Goal: Information Seeking & Learning: Learn about a topic

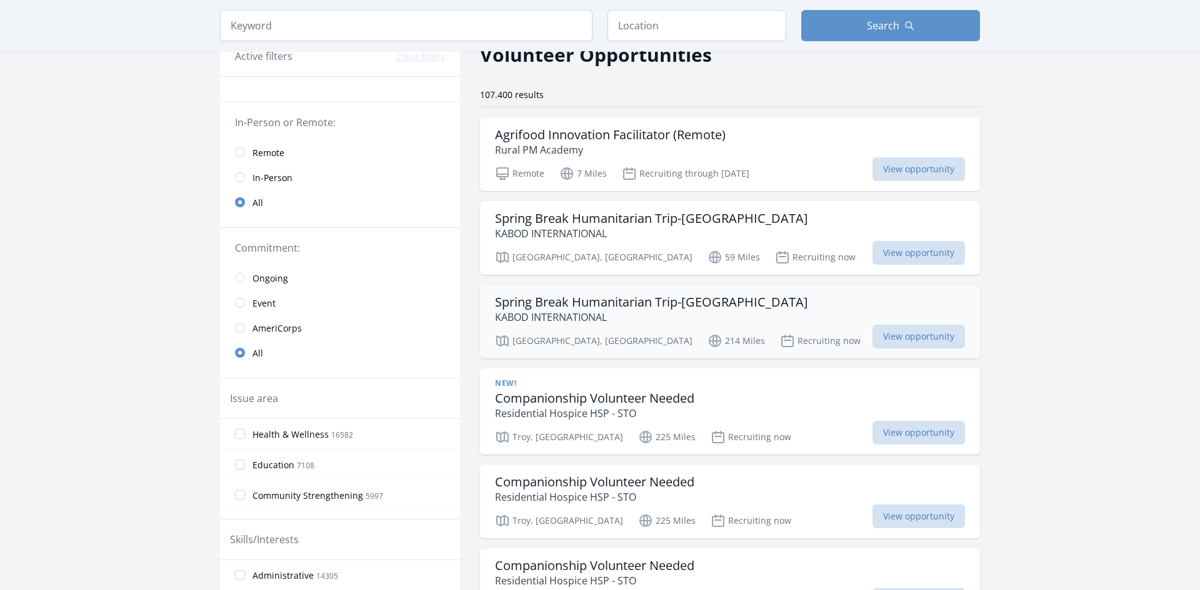
scroll to position [64, 0]
click at [244, 154] on input "radio" at bounding box center [240, 154] width 10 height 10
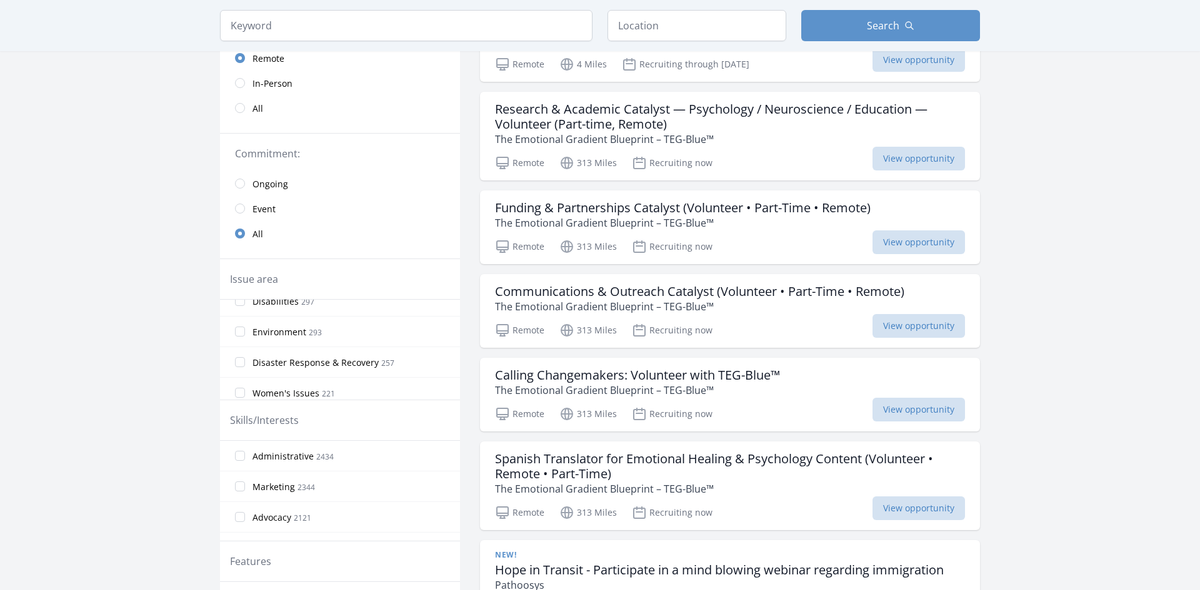
scroll to position [316, 0]
click at [242, 332] on input "Environment 293" at bounding box center [240, 336] width 10 height 10
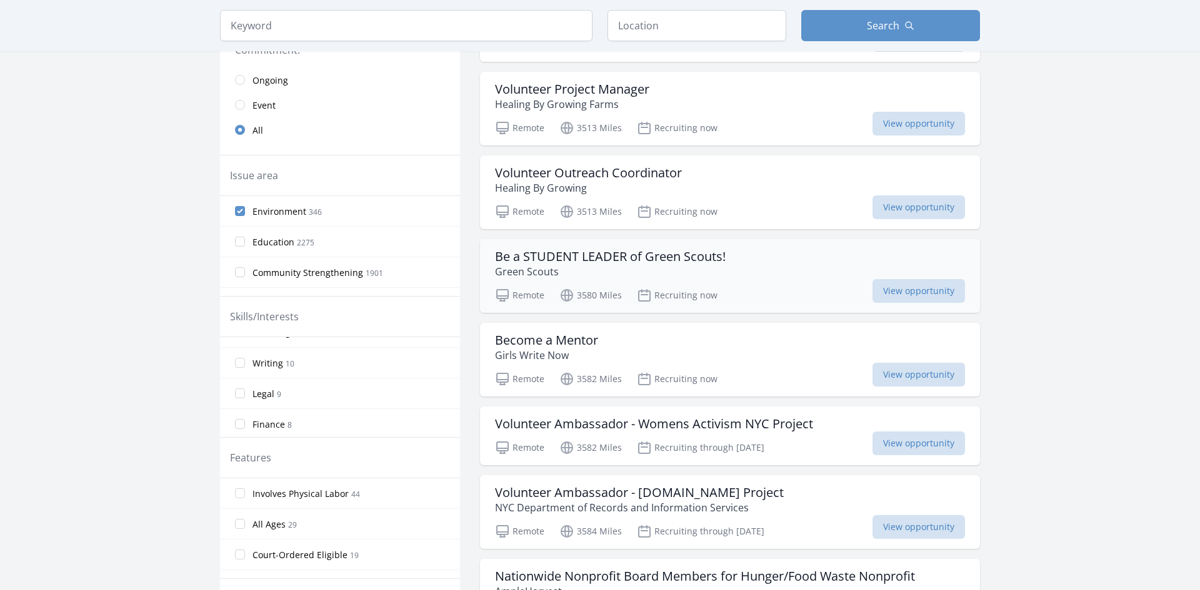
scroll to position [0, 0]
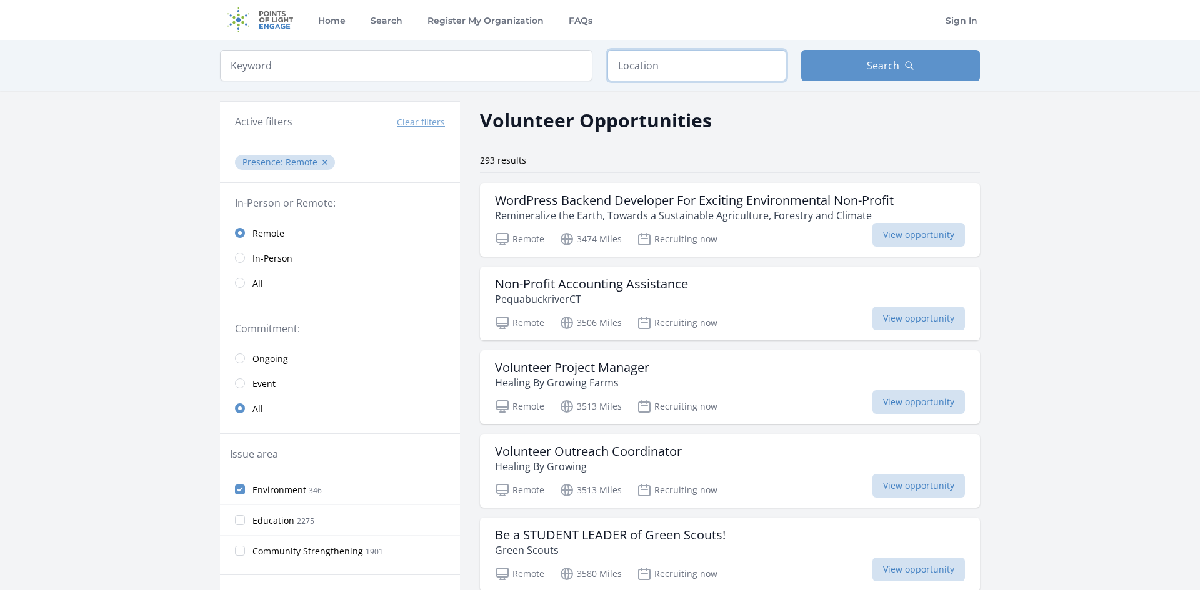
click at [646, 66] on input "text" at bounding box center [696, 65] width 179 height 31
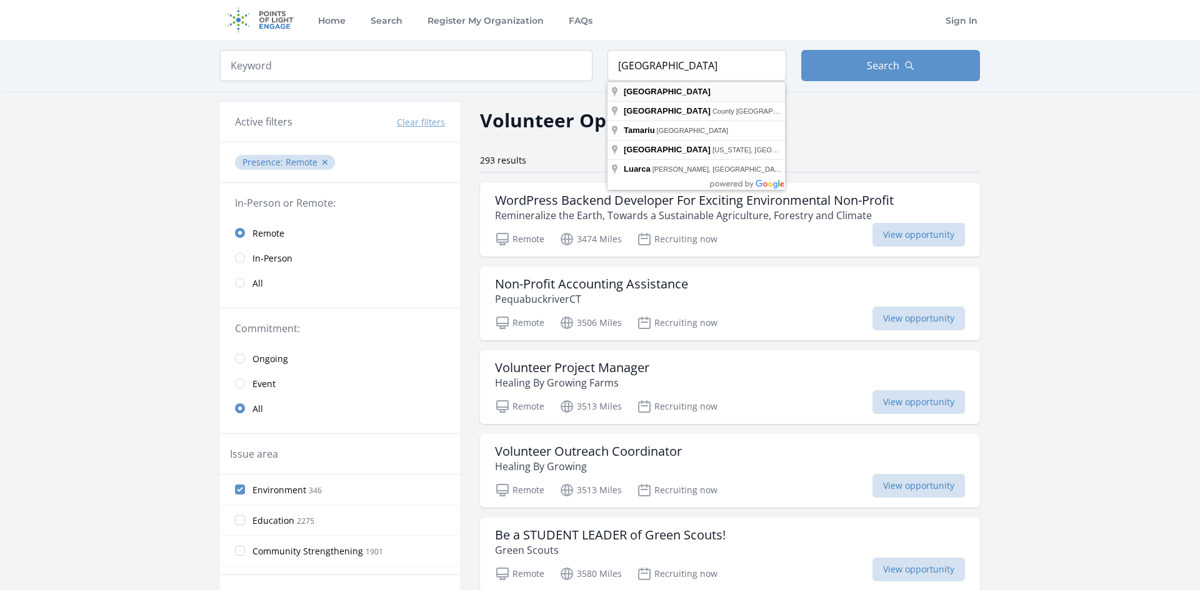
type input "Spain"
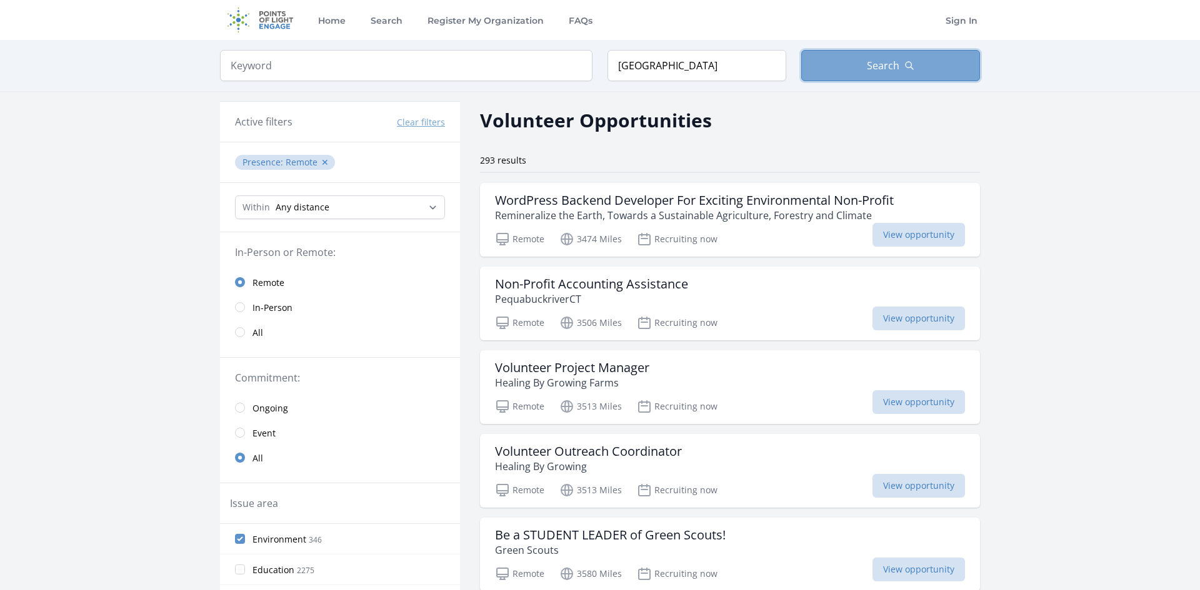
click at [864, 56] on button "Search" at bounding box center [890, 65] width 179 height 31
click at [870, 58] on span "Search" at bounding box center [883, 65] width 32 height 15
click at [673, 76] on input "Spain" at bounding box center [696, 65] width 179 height 31
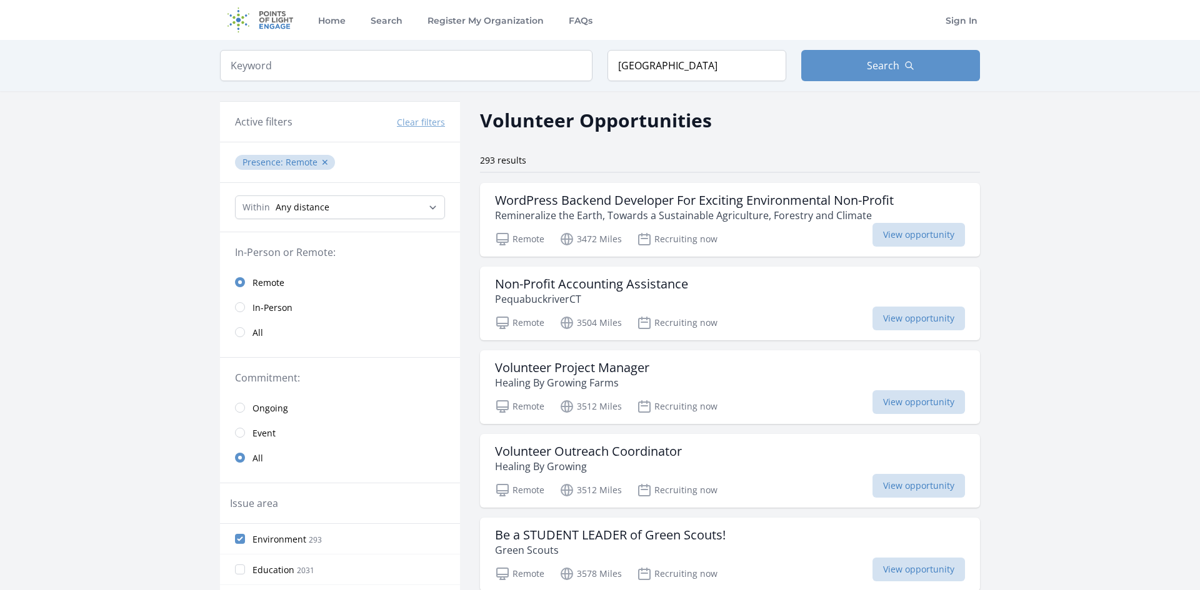
click at [748, 125] on div "Volunteer Opportunities" at bounding box center [730, 120] width 500 height 28
click at [464, 66] on input "search" at bounding box center [406, 65] width 372 height 31
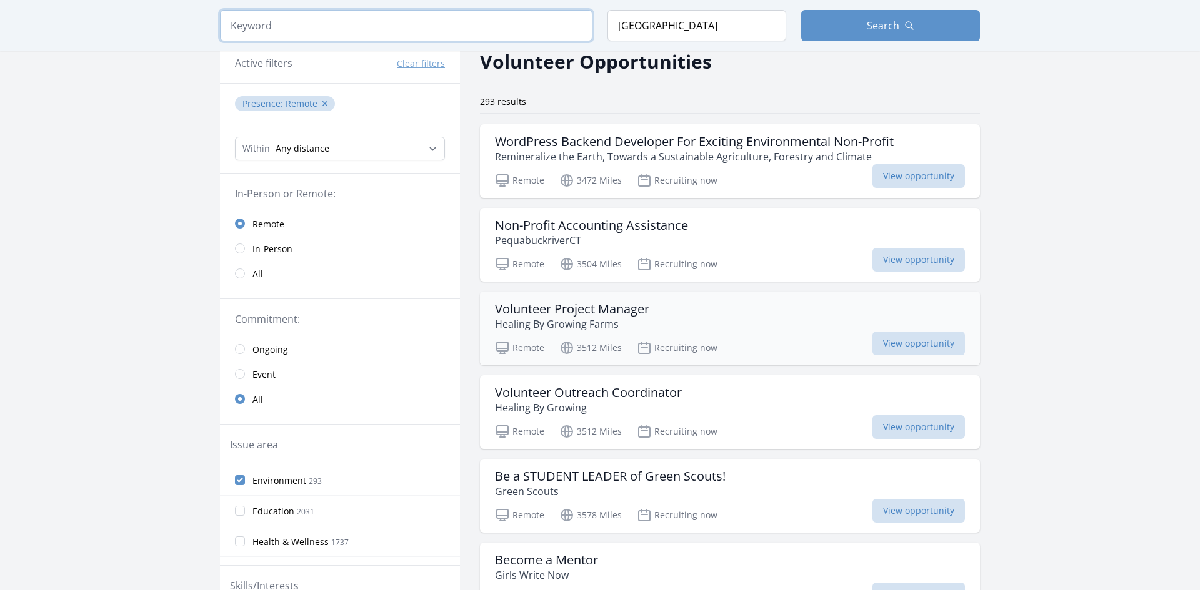
scroll to position [71, 0]
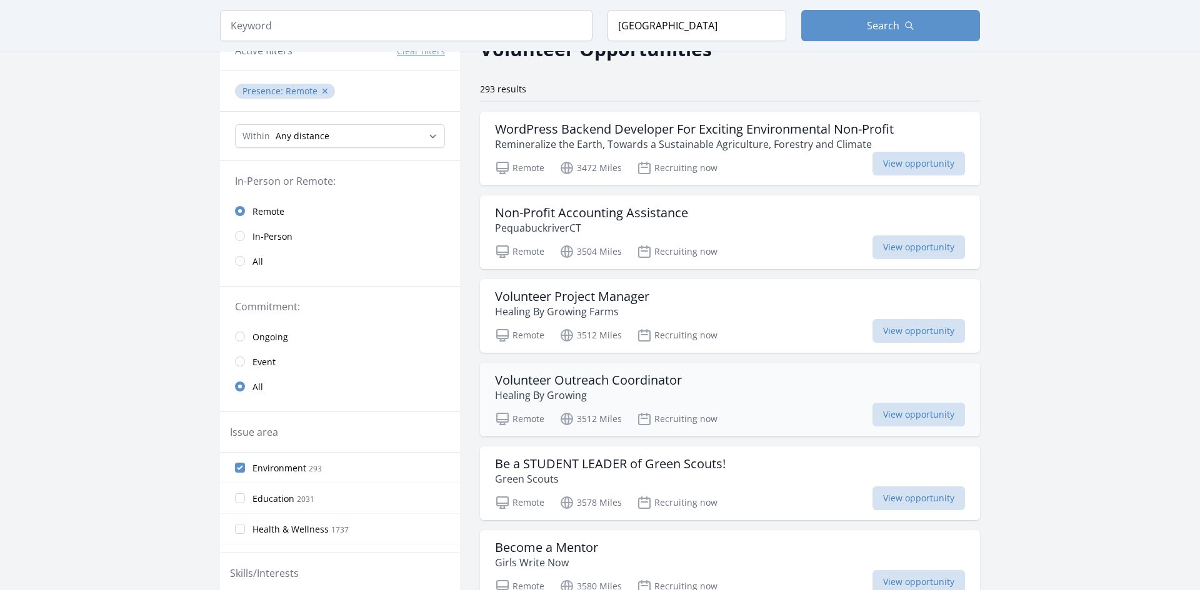
click at [531, 374] on h3 "Volunteer Outreach Coordinator" at bounding box center [588, 380] width 187 height 15
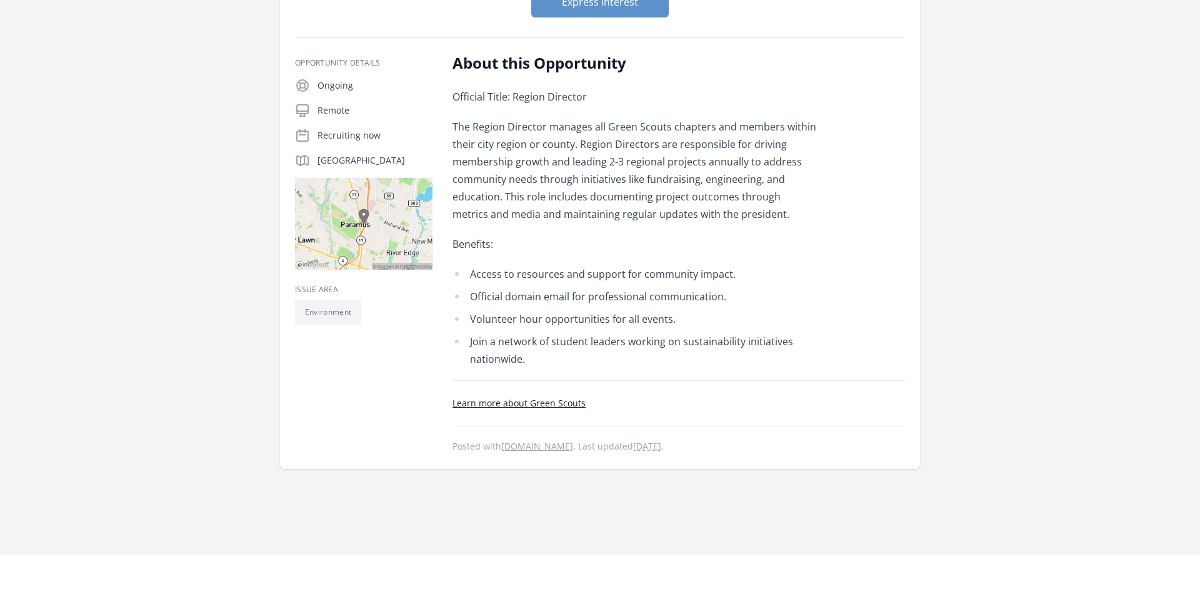
scroll to position [177, 0]
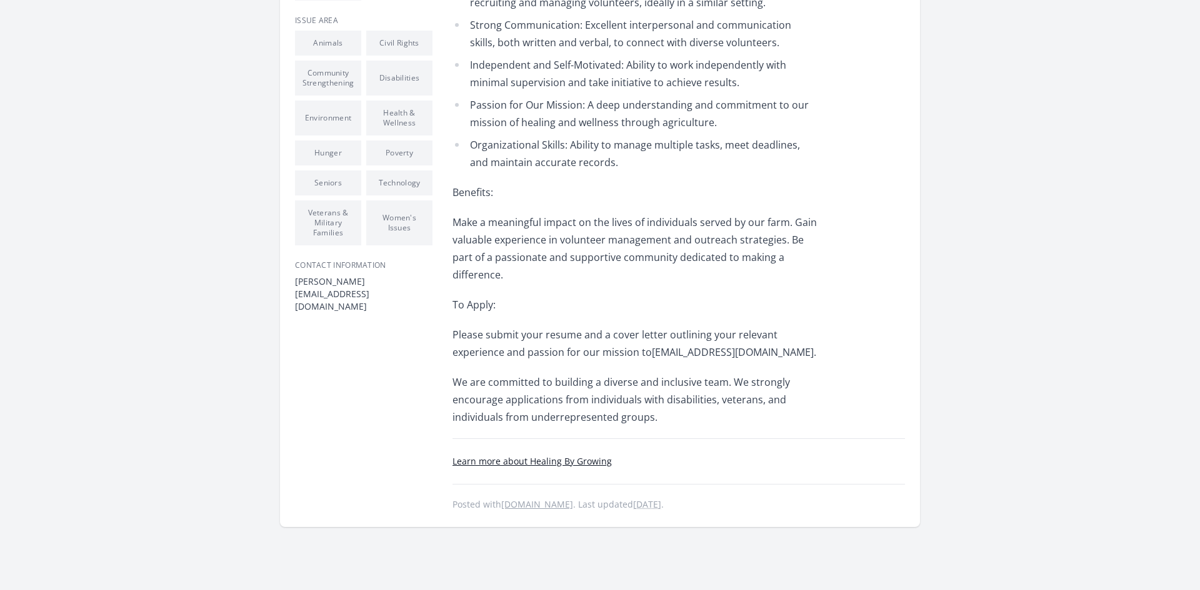
scroll to position [724, 0]
